Goal: Check status: Check status

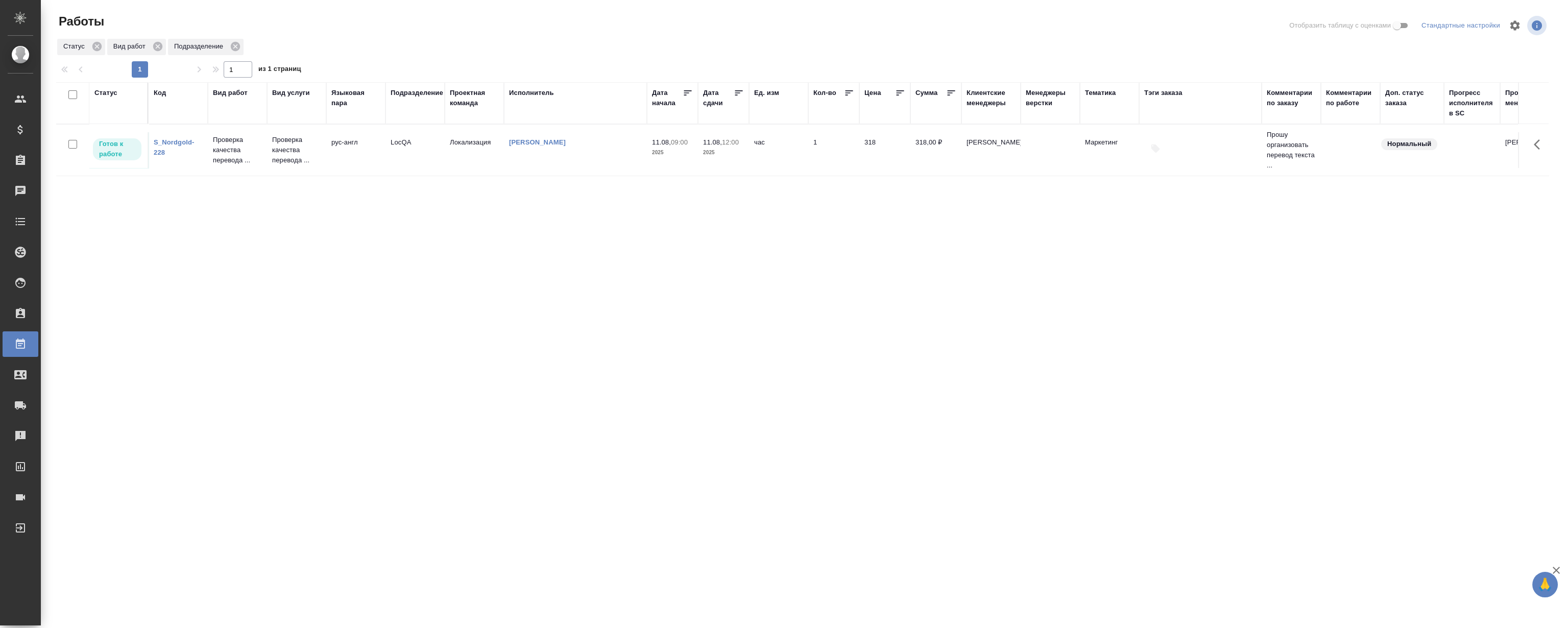
click at [486, 338] on div "Статус Код Вид работ Вид услуги Языковая пара Подразделение Проектная команда И…" at bounding box center [802, 266] width 1492 height 368
drag, startPoint x: 477, startPoint y: 321, endPoint x: 351, endPoint y: 275, distance: 134.1
click at [477, 320] on div "Статус Код Вид работ Вид услуги Языковая пара Подразделение Проектная команда И…" at bounding box center [802, 266] width 1492 height 368
click at [167, 140] on link "S_Nordgold-228" at bounding box center [174, 147] width 41 height 18
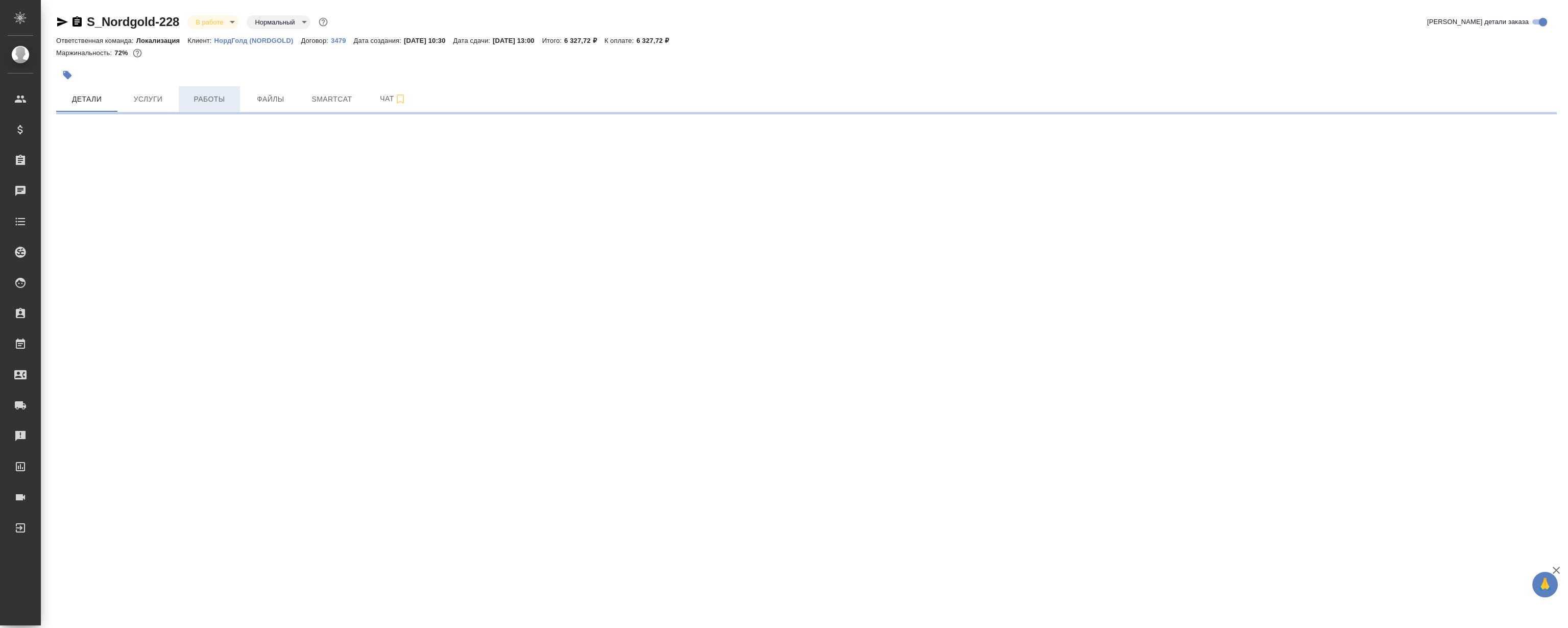
select select "RU"
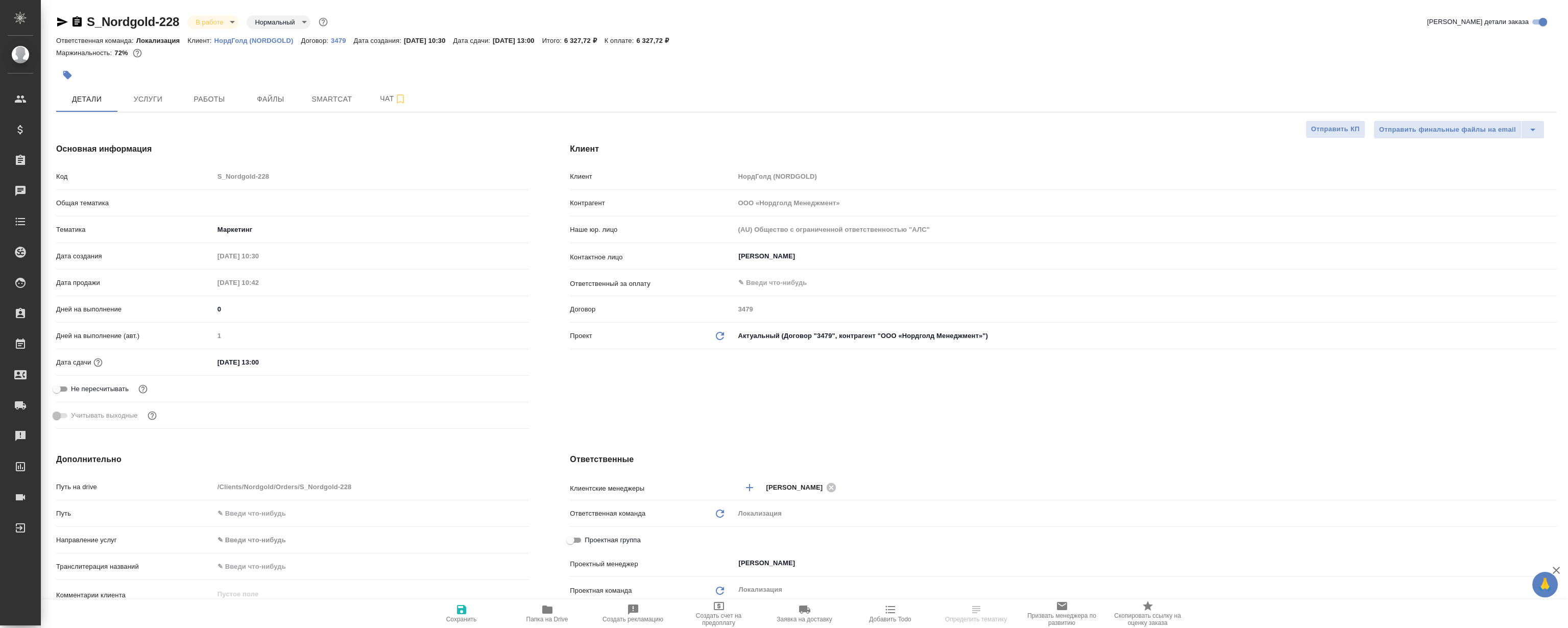
type textarea "x"
click at [187, 112] on hr at bounding box center [806, 112] width 1500 height 1
type textarea "x"
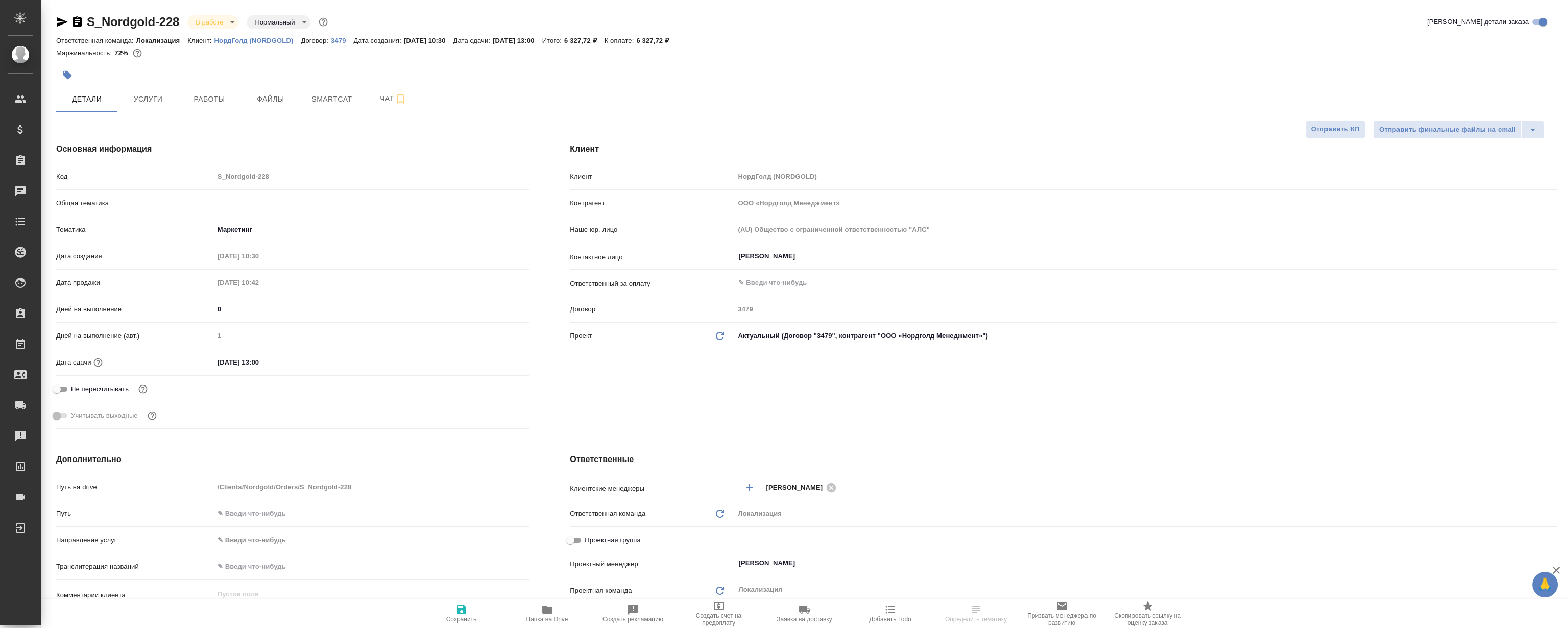
type textarea "x"
click at [205, 95] on span "Работы" at bounding box center [209, 99] width 49 height 13
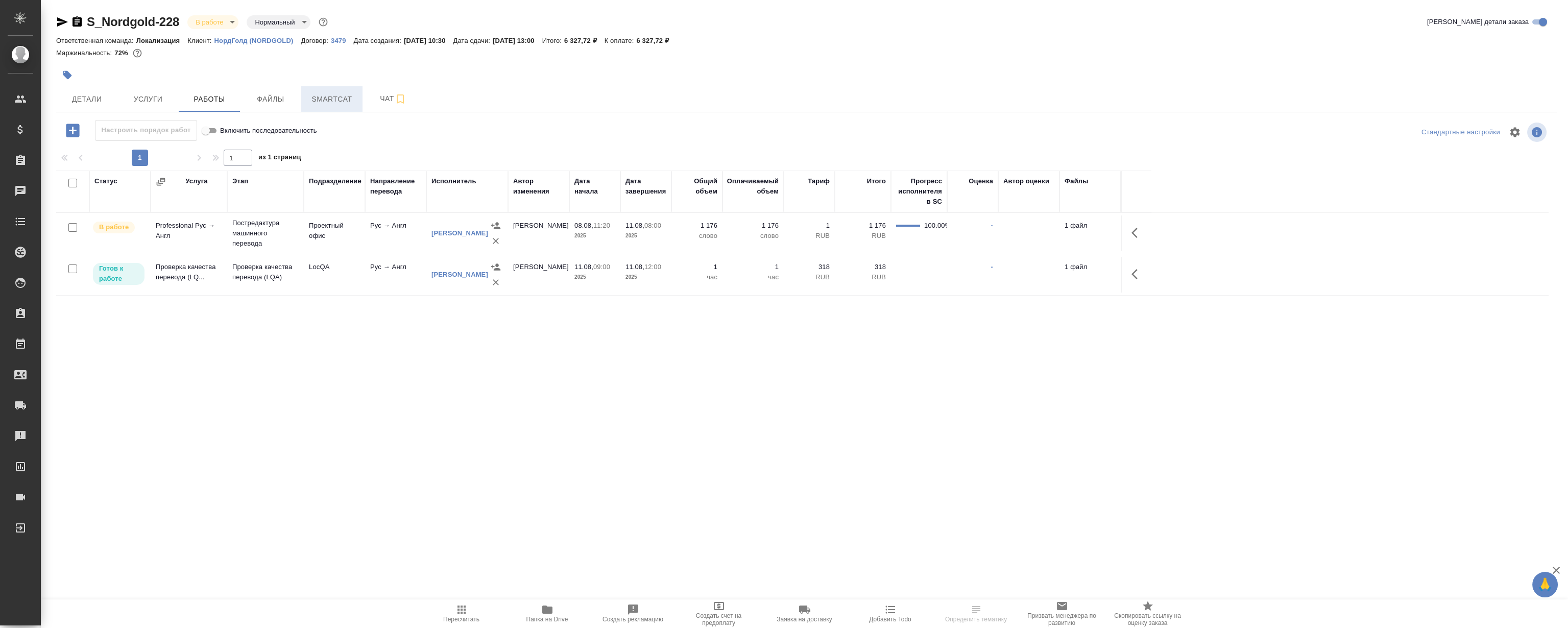
click at [328, 104] on span "Smartcat" at bounding box center [331, 99] width 49 height 13
